Goal: Task Accomplishment & Management: Complete application form

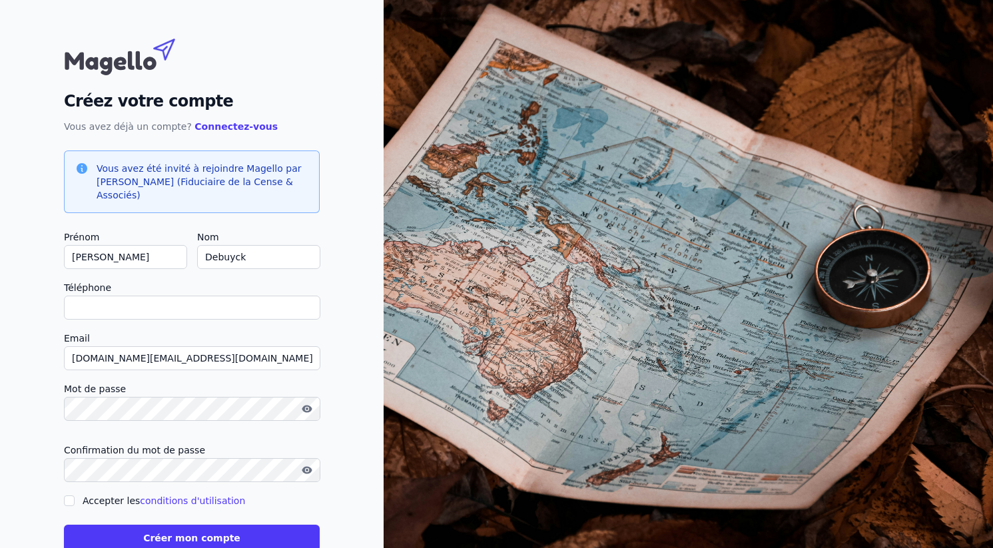
type input "0"
checkbox input "false"
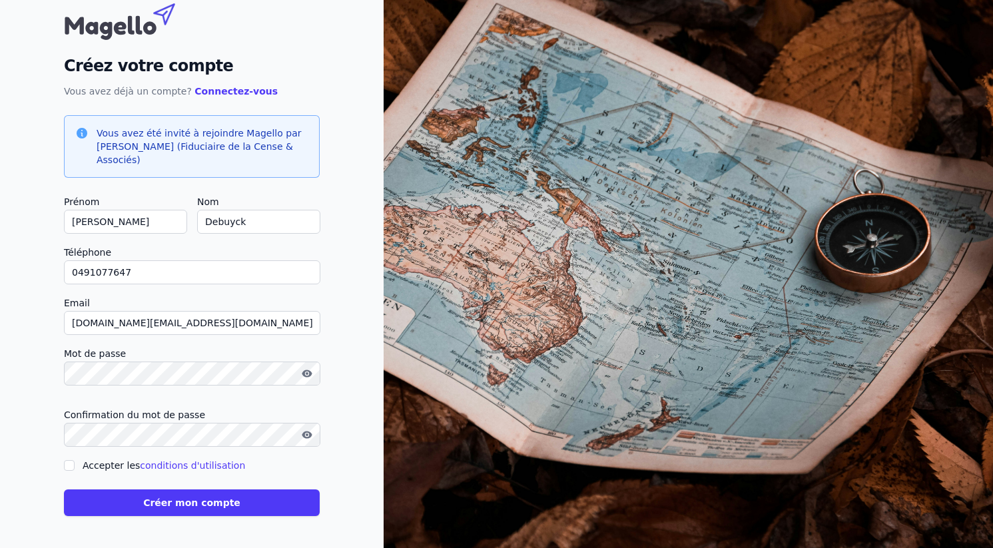
scroll to position [35, 0]
type input "0491077647"
click at [68, 465] on input "Accepter les conditions d'utilisation" at bounding box center [69, 465] width 11 height 11
checkbox input "true"
click at [168, 504] on button "Créer mon compte" at bounding box center [192, 503] width 256 height 27
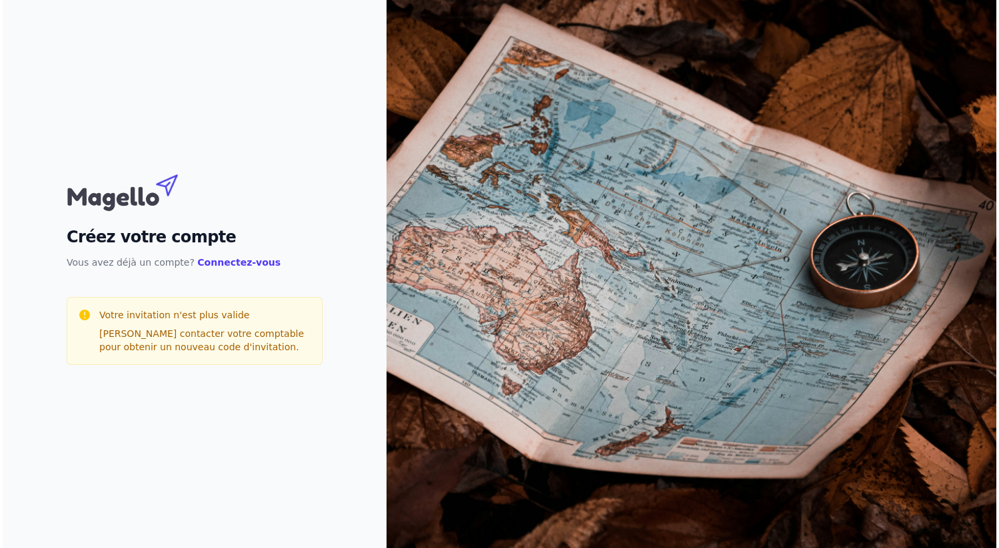
scroll to position [0, 0]
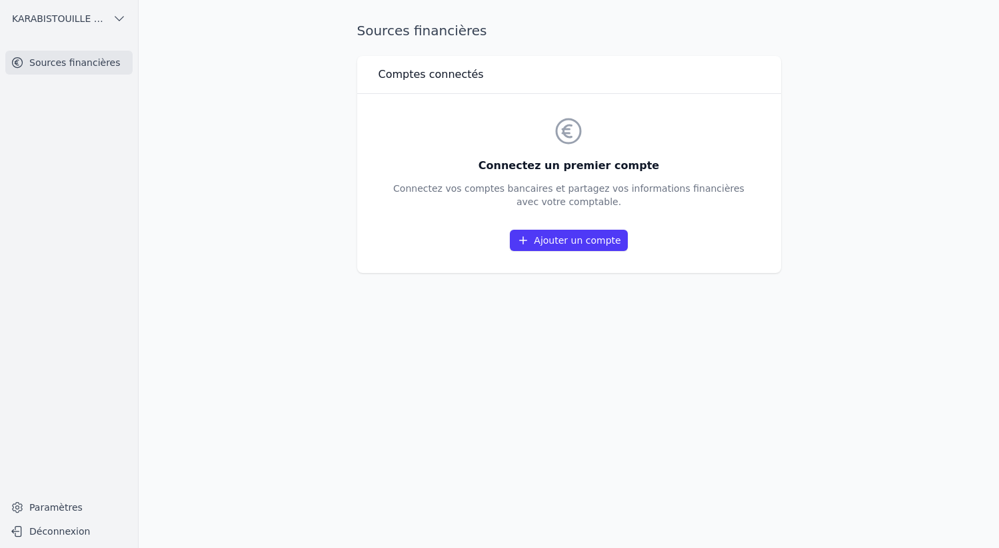
click at [567, 242] on link "Ajouter un compte" at bounding box center [568, 240] width 117 height 21
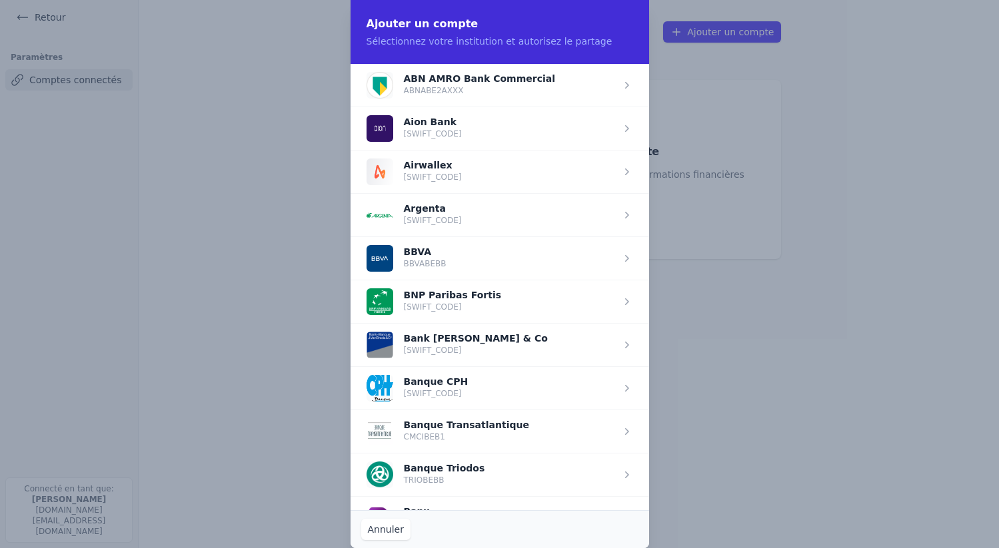
click at [490, 390] on span "button" at bounding box center [499, 387] width 299 height 43
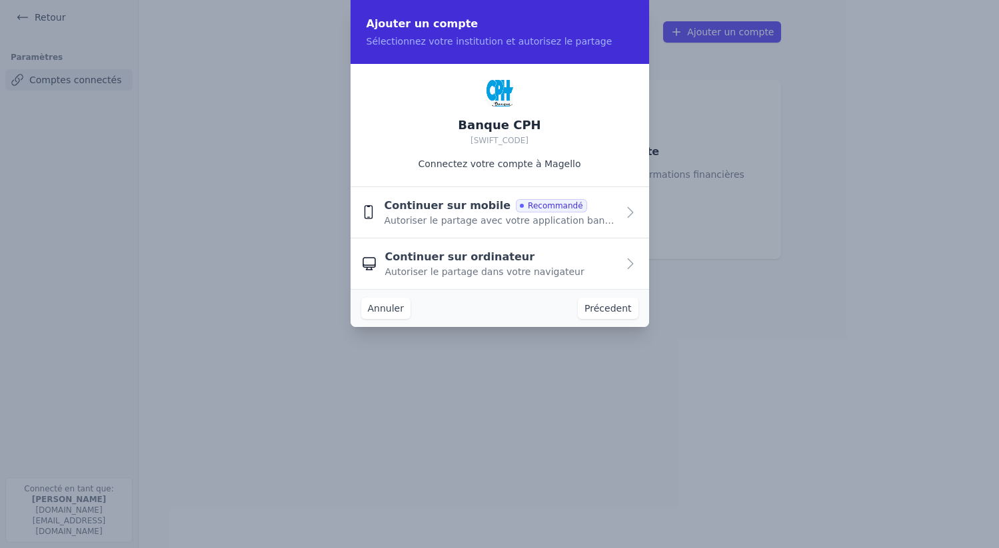
click at [628, 213] on icon "button" at bounding box center [630, 213] width 16 height 16
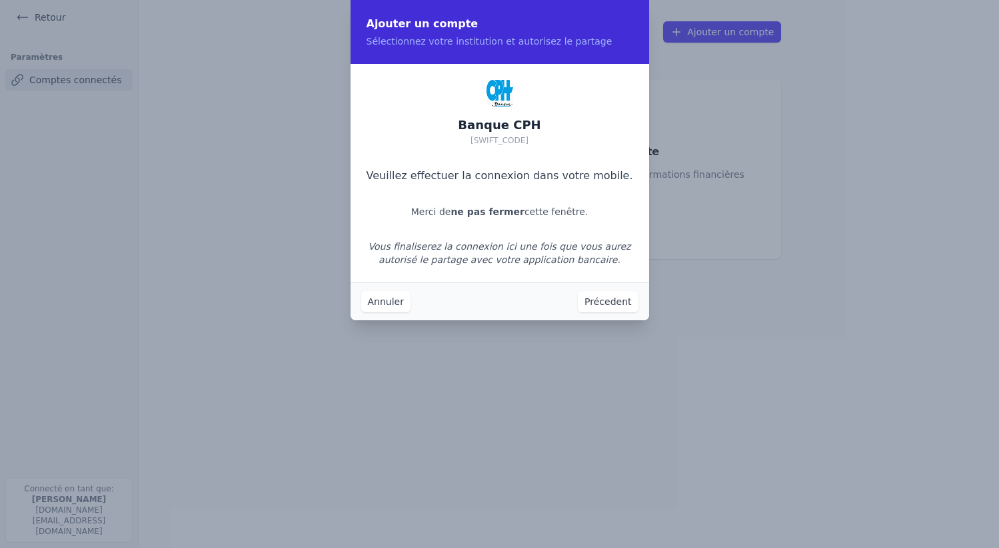
click at [609, 303] on button "Précedent" at bounding box center [608, 301] width 60 height 21
